Goal: Information Seeking & Learning: Learn about a topic

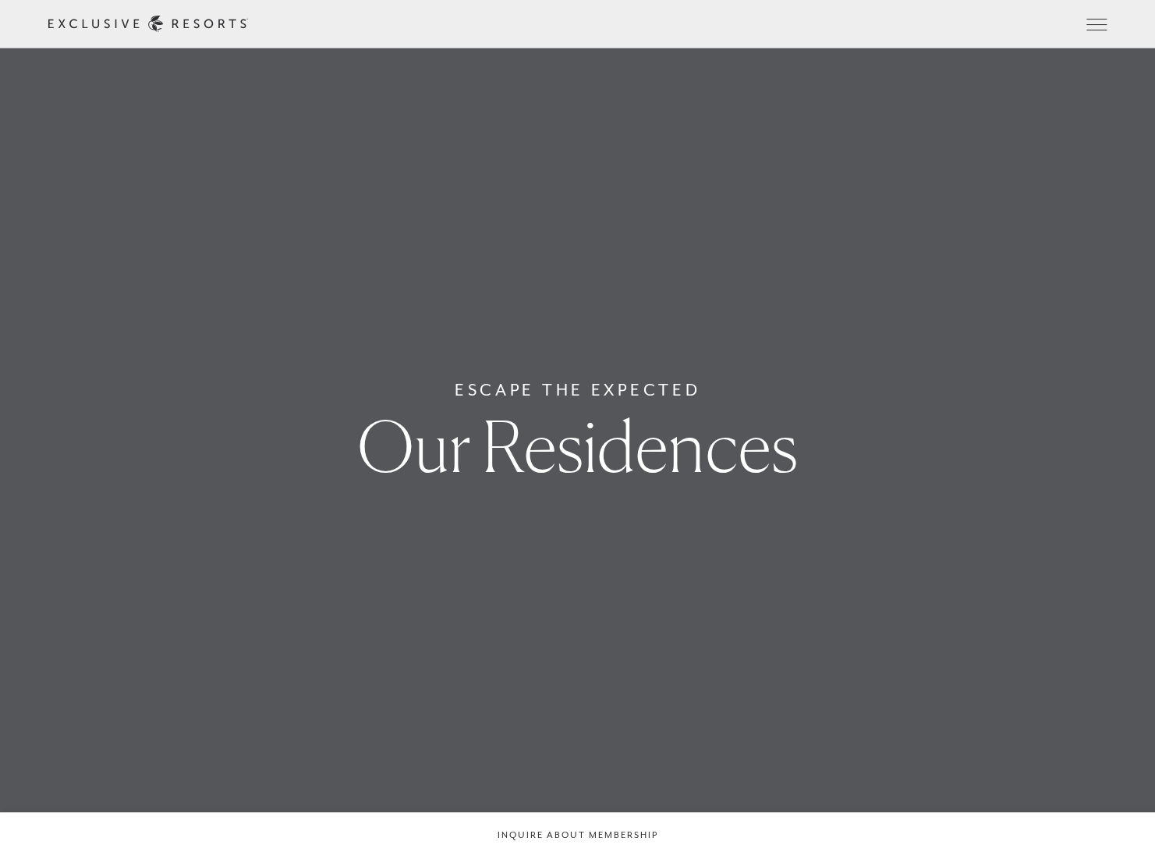
click at [0, 0] on link "Member Login" at bounding box center [0, 0] width 0 height 0
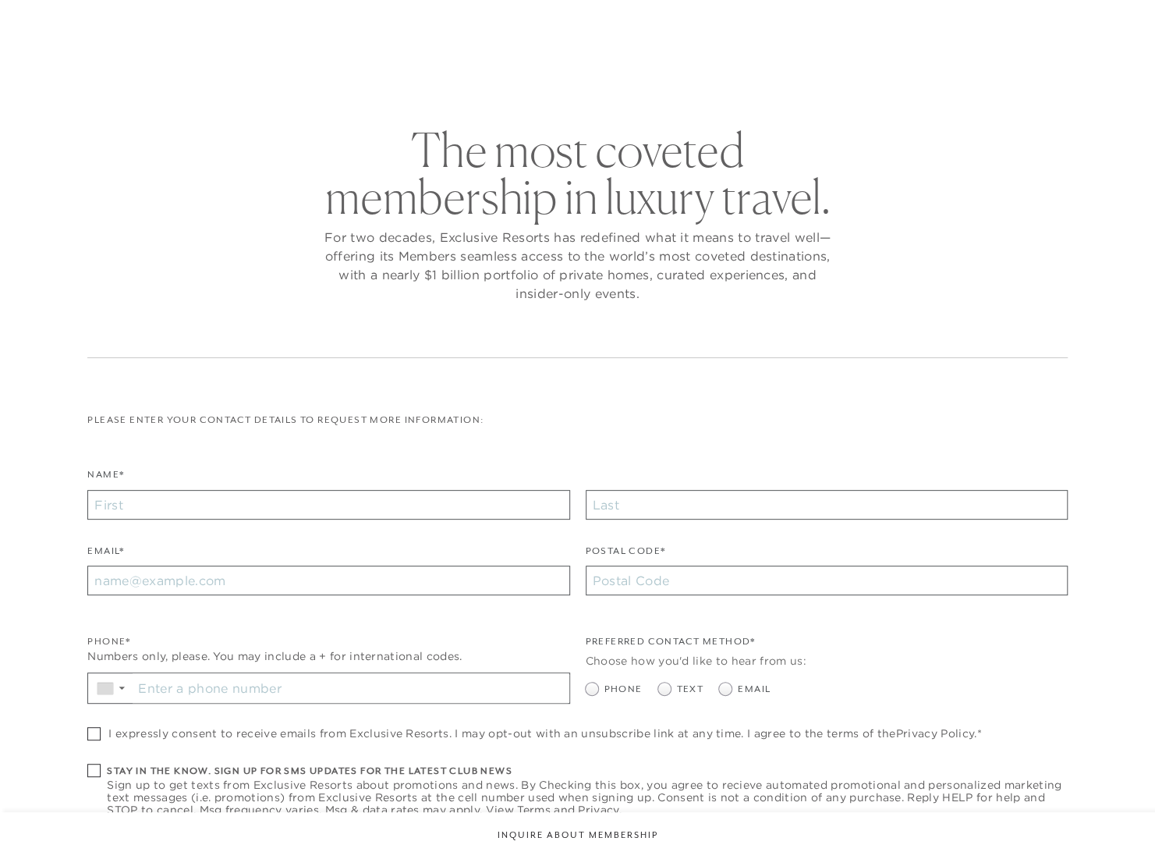
checkbox input "false"
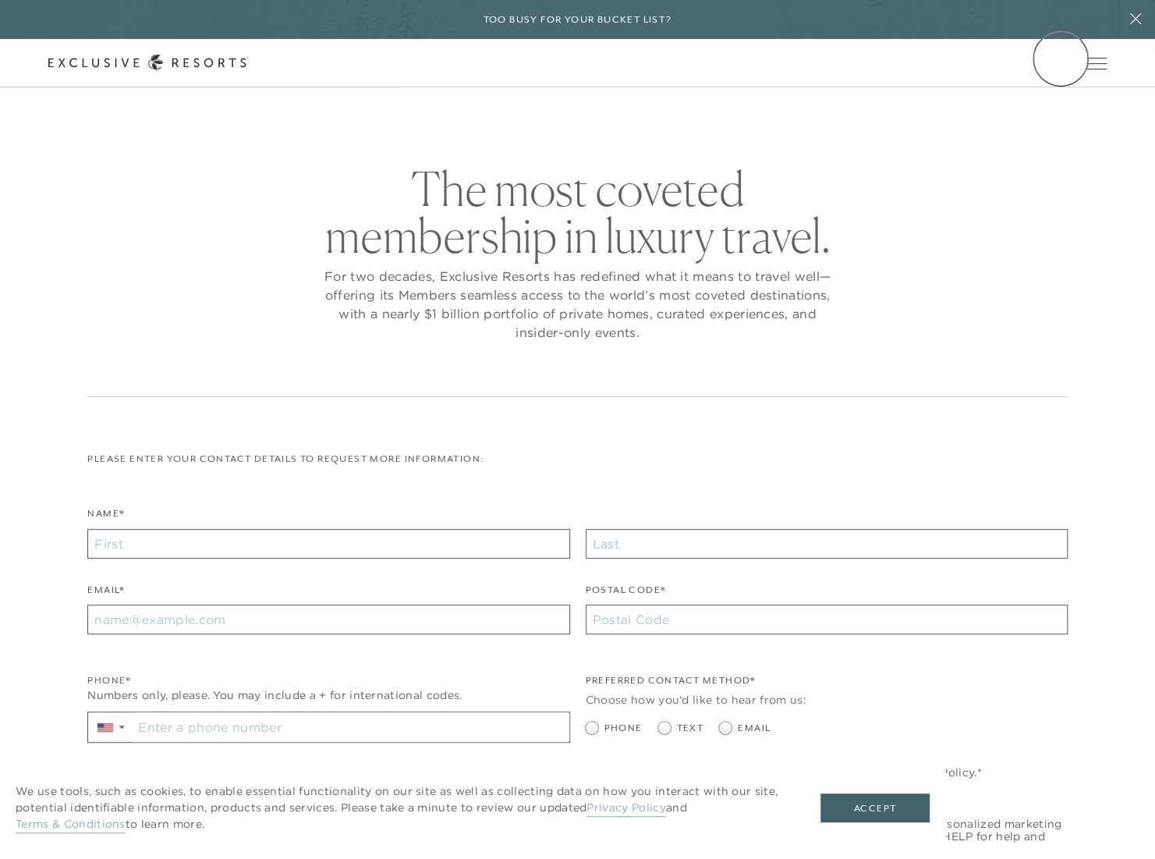
click at [0, 0] on link "Member Login" at bounding box center [0, 0] width 0 height 0
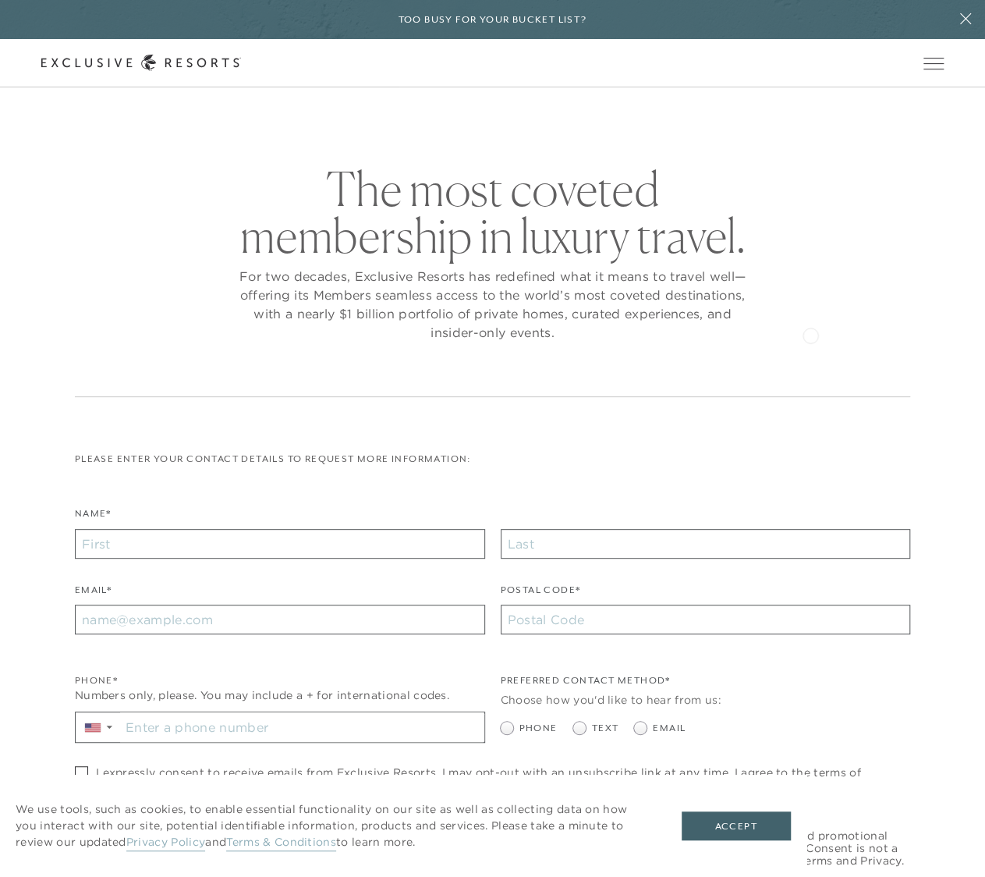
drag, startPoint x: 817, startPoint y: 335, endPoint x: 821, endPoint y: 342, distance: 8.4
click at [821, 341] on div "The most coveted membership in luxury travel. For two decades, Exclusive Resort…" at bounding box center [492, 281] width 835 height 232
